Goal: Check status: Check status

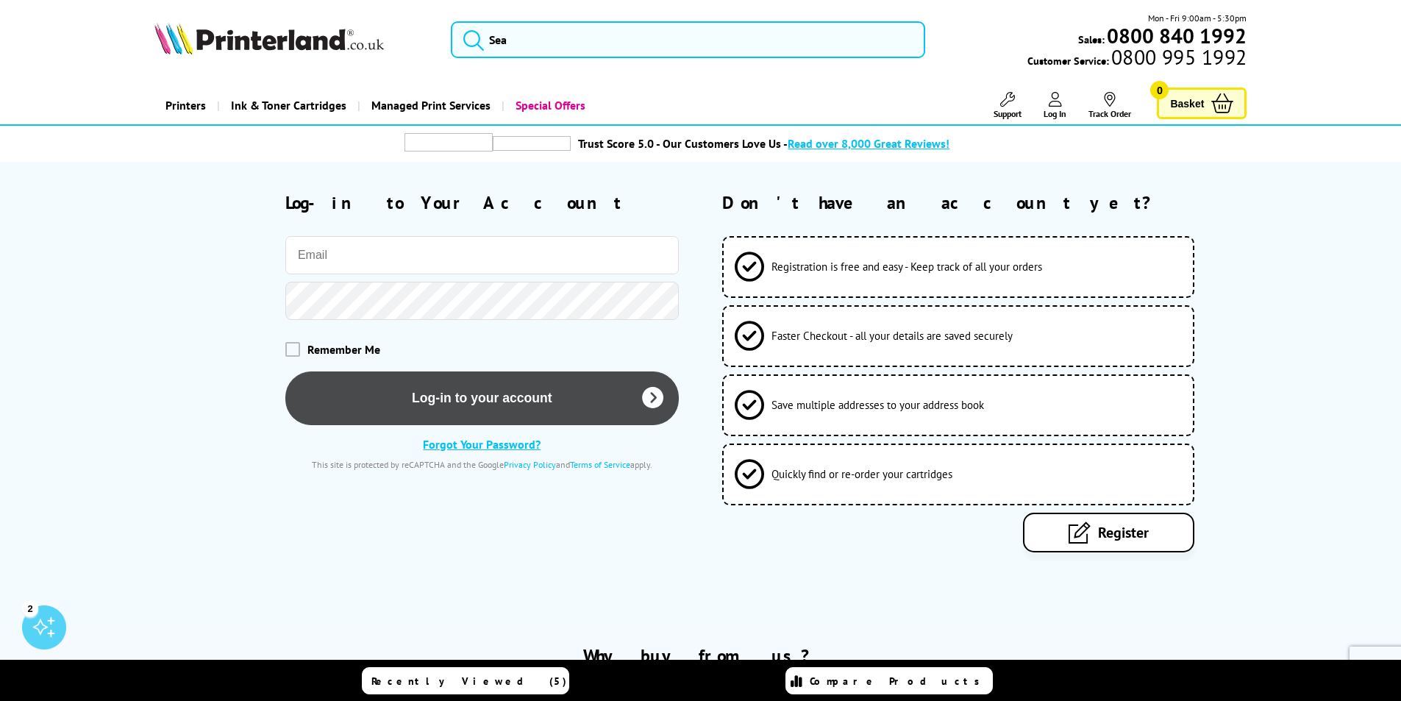
type input "[EMAIL_ADDRESS][DOMAIN_NAME]"
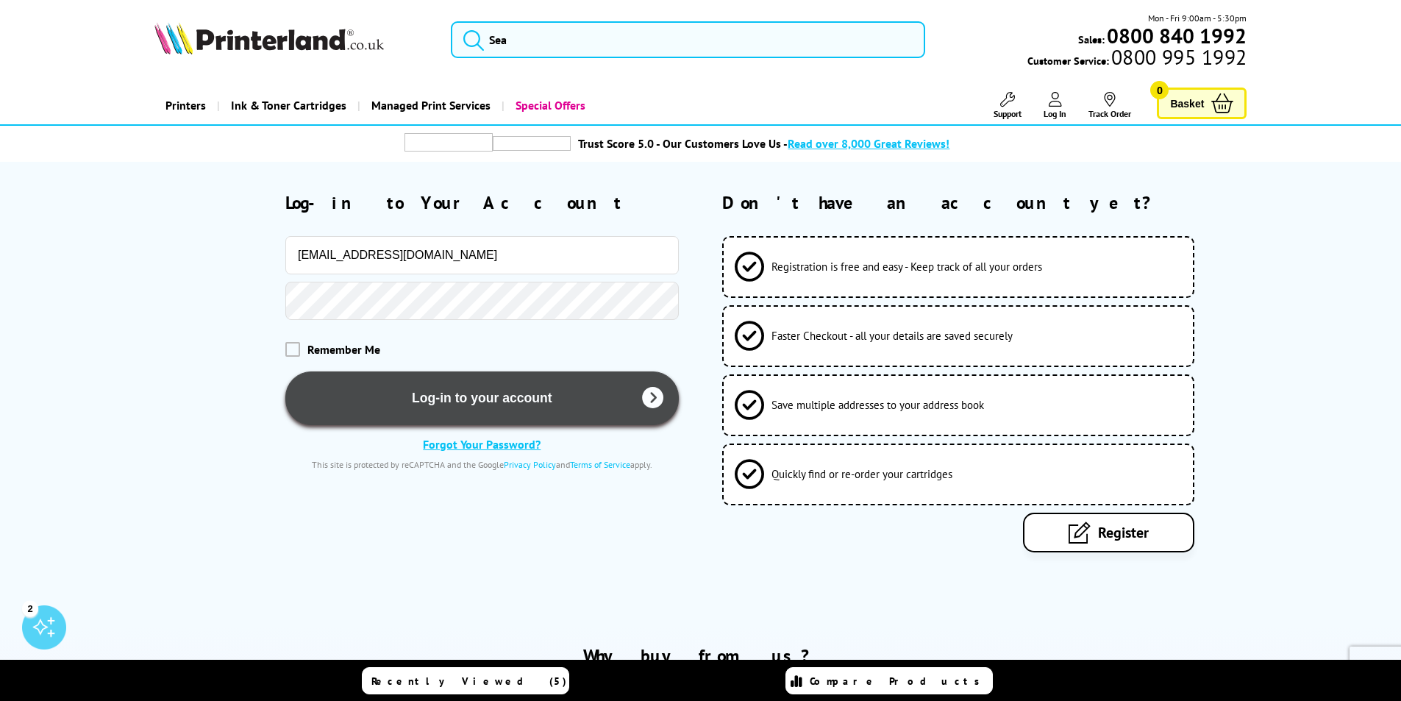
click at [555, 386] on button "Log-in to your account" at bounding box center [482, 398] width 394 height 54
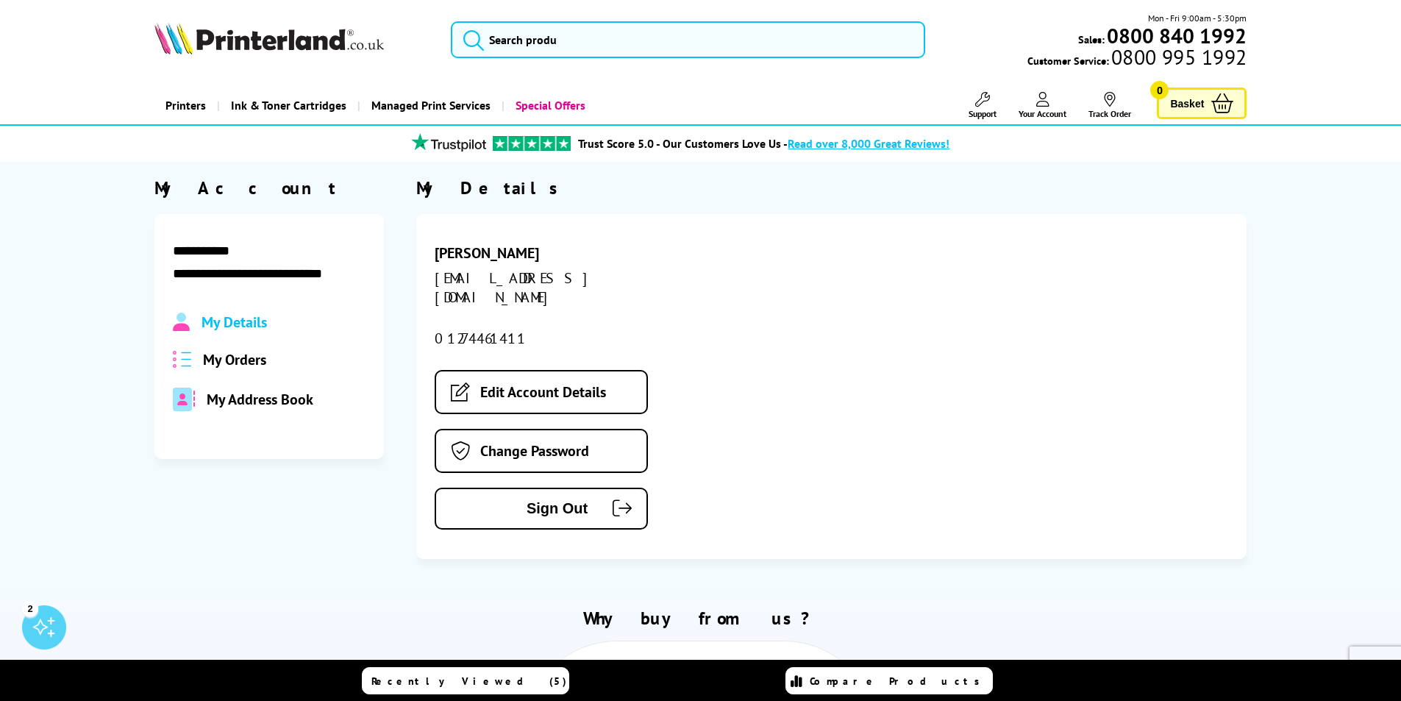
click at [222, 374] on div "My Details My Orders My Address Book" at bounding box center [269, 362] width 193 height 99
click at [223, 355] on span "My Orders" at bounding box center [234, 359] width 63 height 19
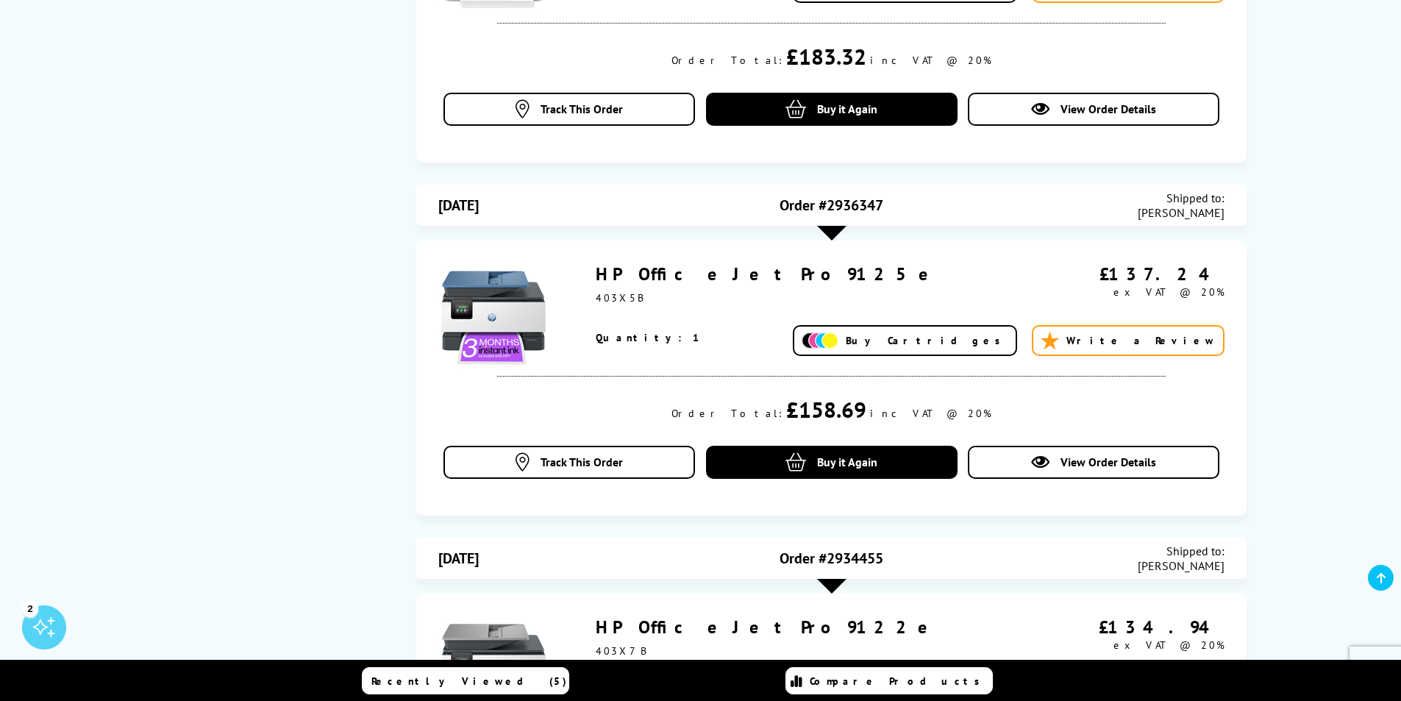
scroll to position [1030, 0]
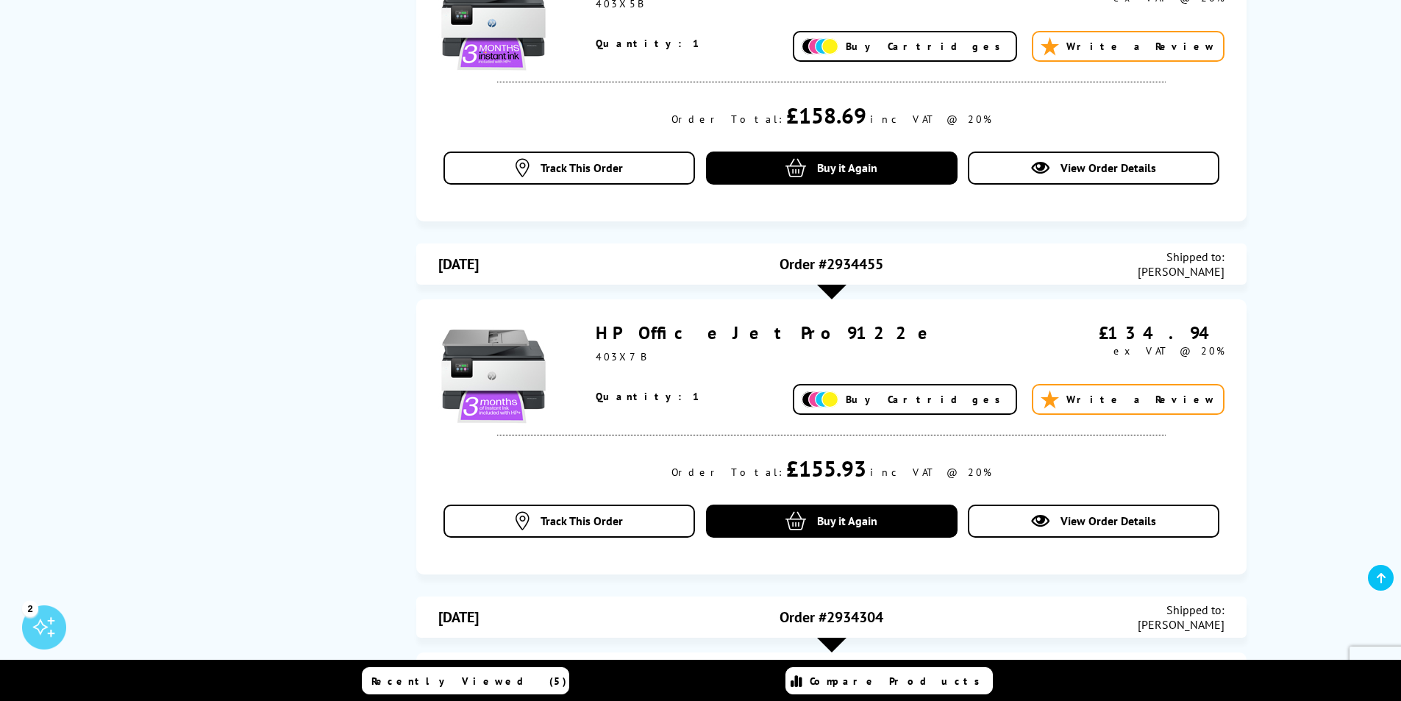
click at [845, 263] on span "Order #2934455" at bounding box center [832, 264] width 104 height 19
drag, startPoint x: 845, startPoint y: 263, endPoint x: 853, endPoint y: 264, distance: 7.5
click at [853, 264] on span "Order #2934455" at bounding box center [832, 264] width 104 height 19
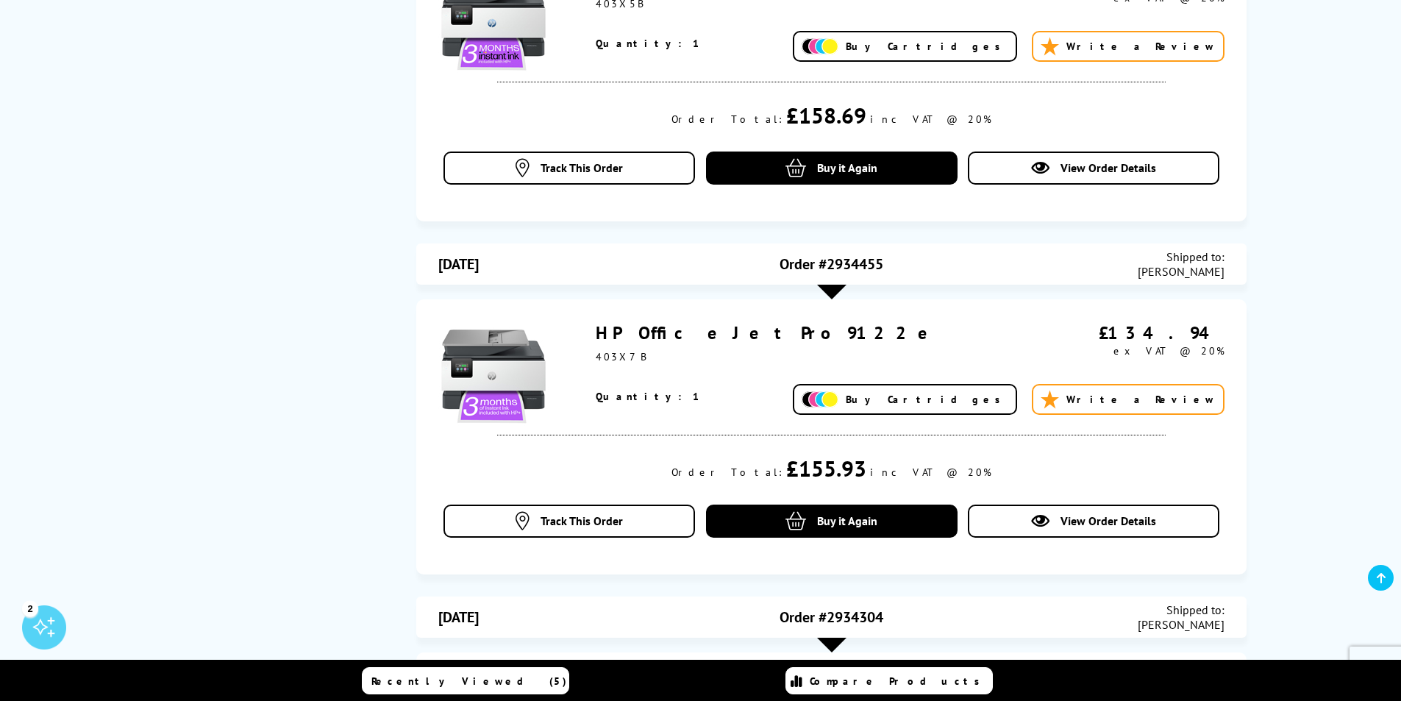
copy span "2934455"
click at [1287, 171] on div "**********" at bounding box center [701, 67] width 1177 height 1840
